Goal: Find contact information: Find contact information

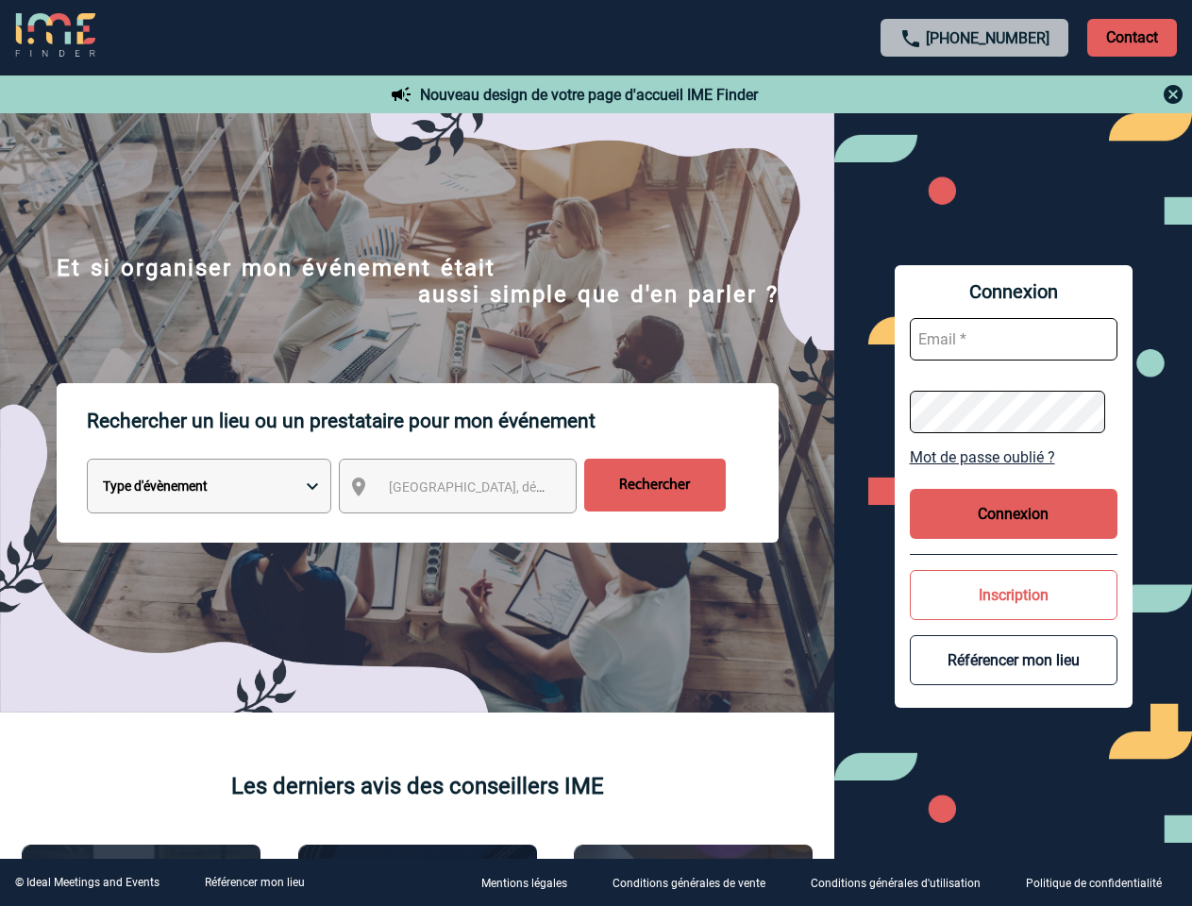
click at [596, 453] on p "Rechercher un lieu ou un prestataire pour mon événement" at bounding box center [433, 421] width 692 height 76
click at [1132, 37] on p "Contact" at bounding box center [1132, 38] width 90 height 38
click at [975, 94] on div at bounding box center [976, 94] width 420 height 23
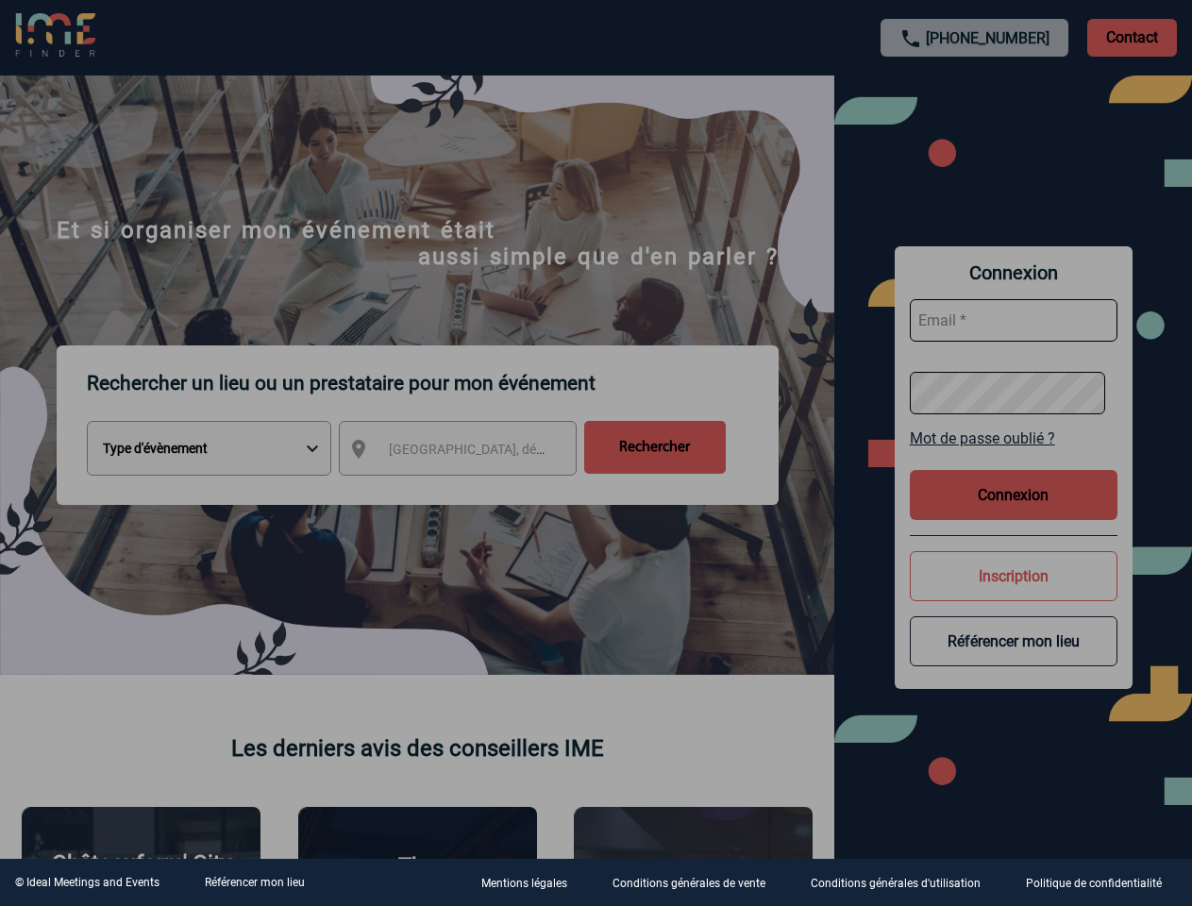
click at [475, 490] on div at bounding box center [596, 453] width 1192 height 906
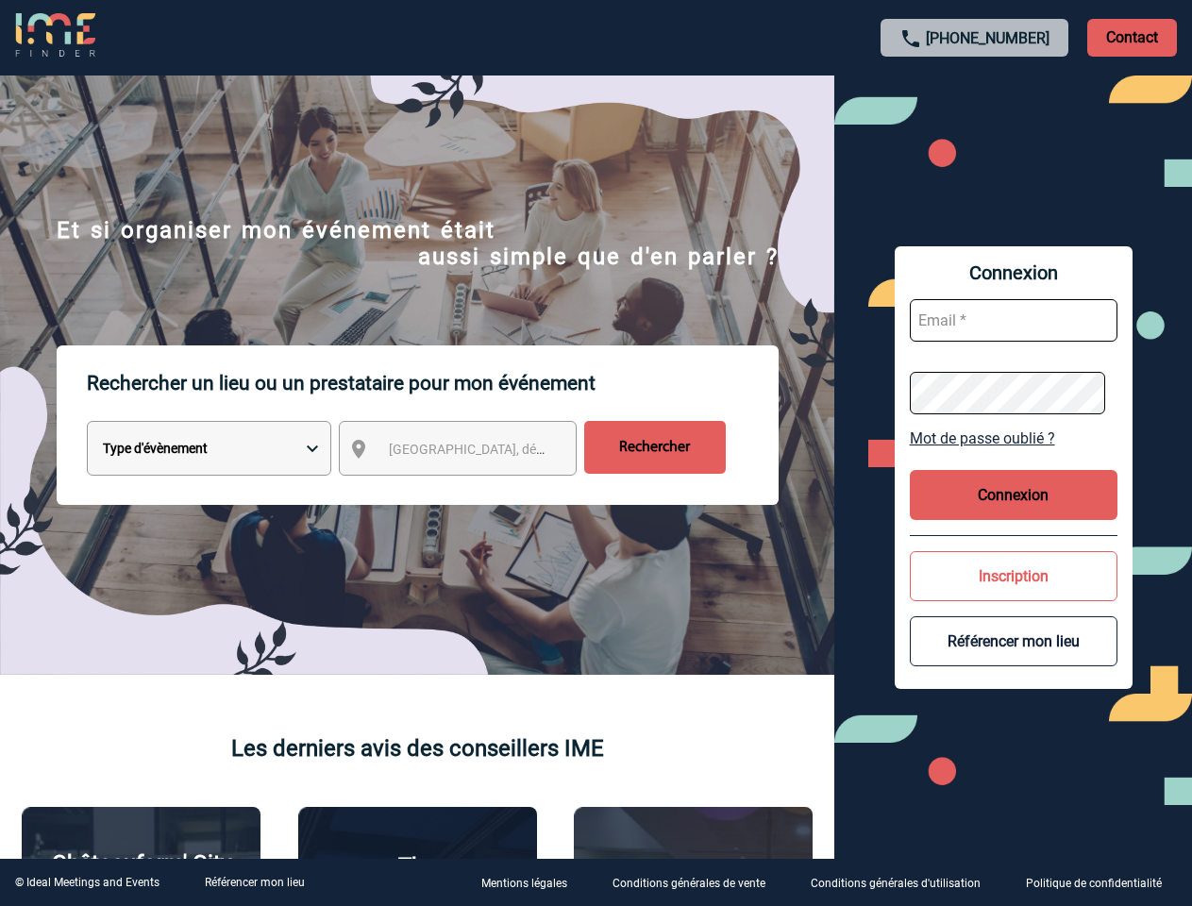
click at [1014, 457] on body "[PHONE_NUMBER] Contact Contact Nouveau design de votre page d'accueil IME Finde…" at bounding box center [596, 453] width 1192 height 906
click at [1014, 514] on button "Connexion" at bounding box center [1014, 495] width 208 height 50
click at [1014, 595] on button "Inscription" at bounding box center [1014, 576] width 208 height 50
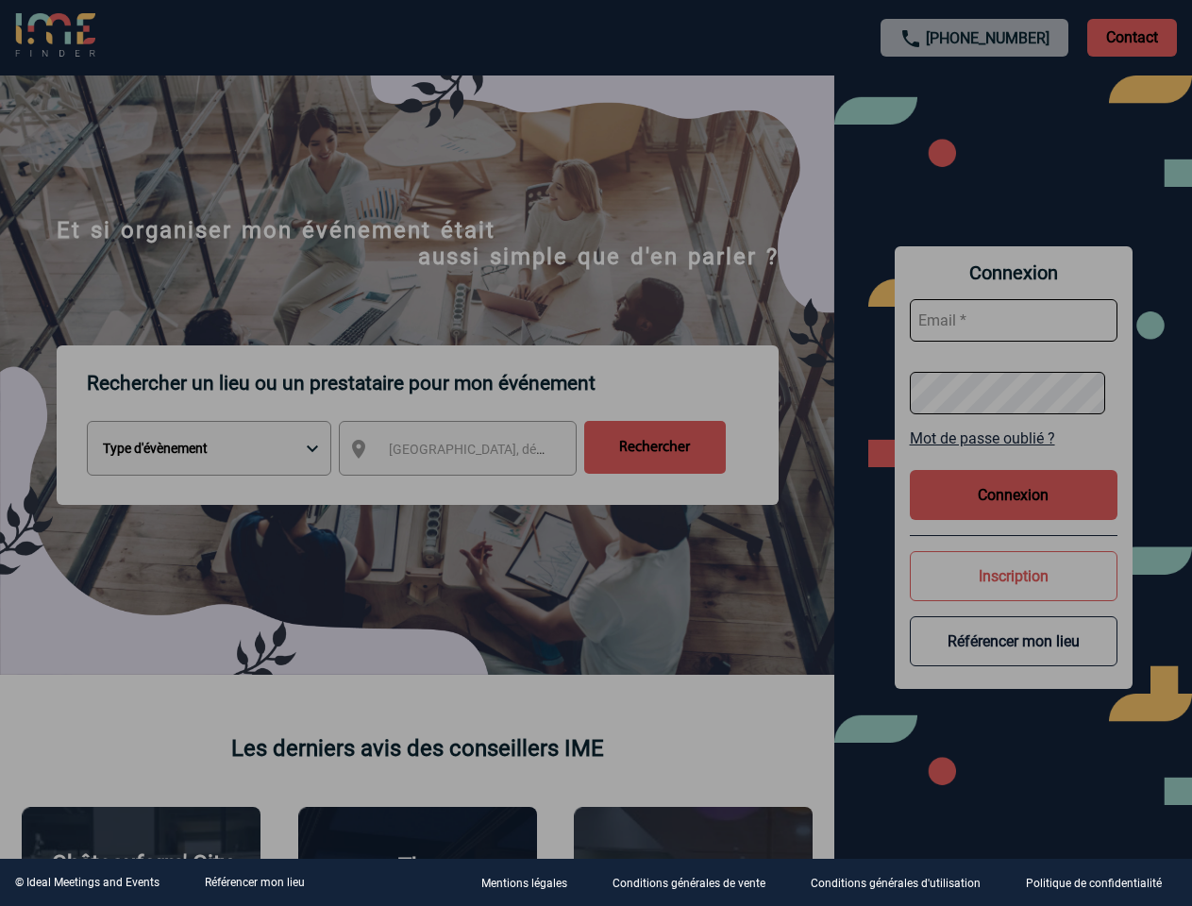
click at [1014, 660] on div at bounding box center [596, 453] width 1192 height 906
click at [254, 883] on link "Référencer mon lieu" at bounding box center [255, 882] width 100 height 13
